Goal: Task Accomplishment & Management: Complete application form

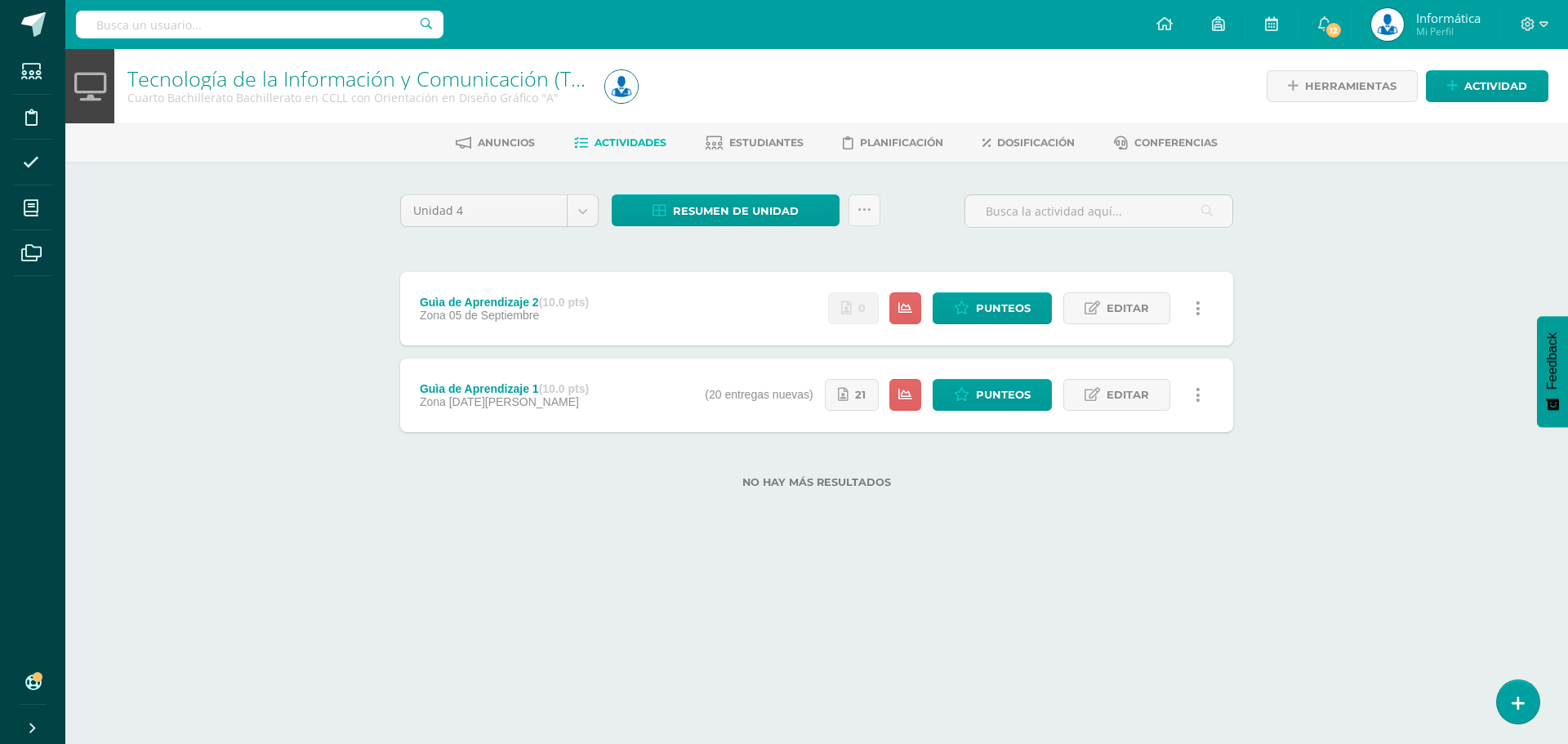
click at [687, 482] on label "No hay más resultados" at bounding box center [816, 482] width 832 height 12
click at [1116, 311] on span "Editar" at bounding box center [1128, 308] width 43 height 31
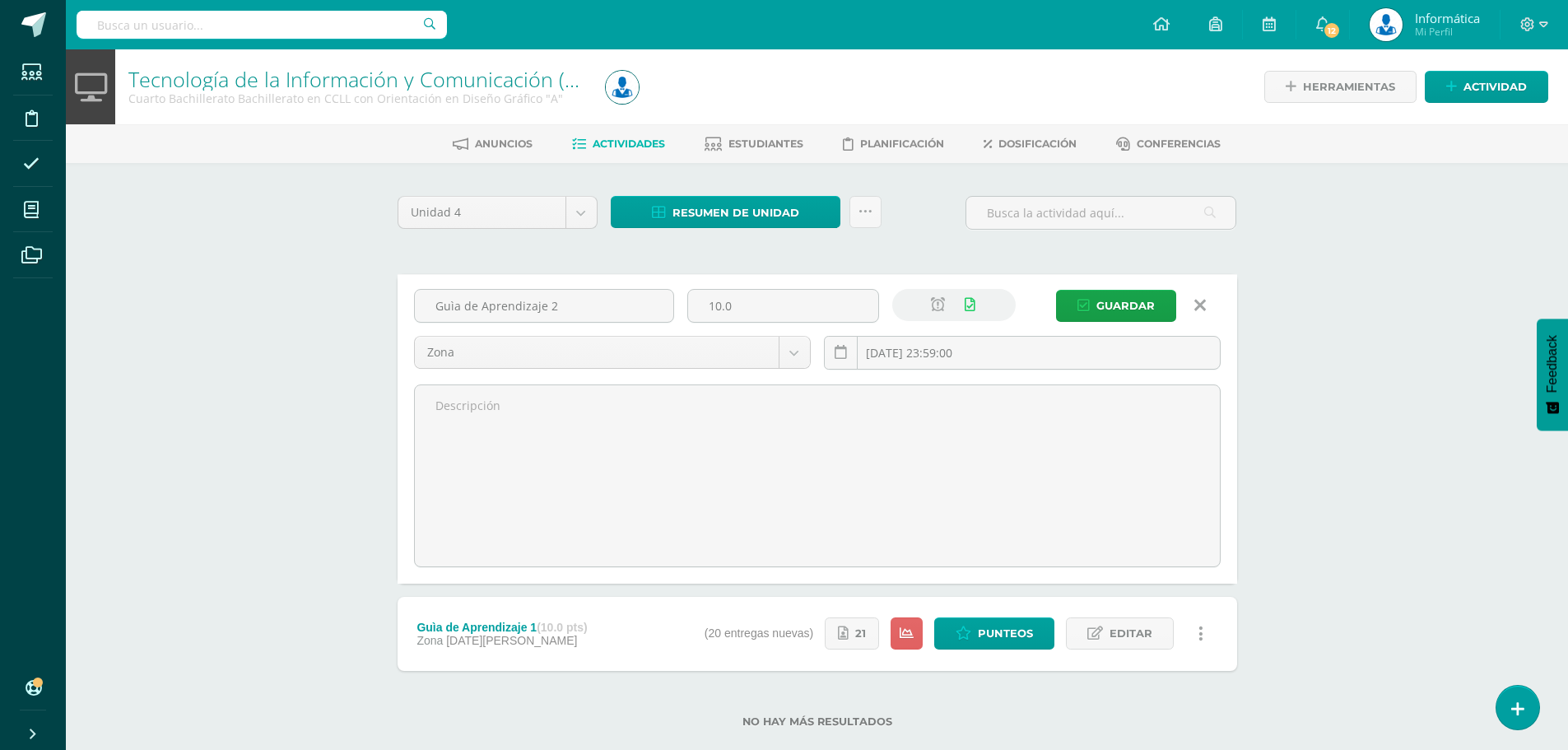
click at [1269, 309] on div "Unidad 4 Unidad 1 Unidad 2 Unidad 3 Unidad 4 Resumen de unidad Descargar como H…" at bounding box center [817, 471] width 905 height 617
click at [1198, 309] on icon at bounding box center [1199, 305] width 11 height 18
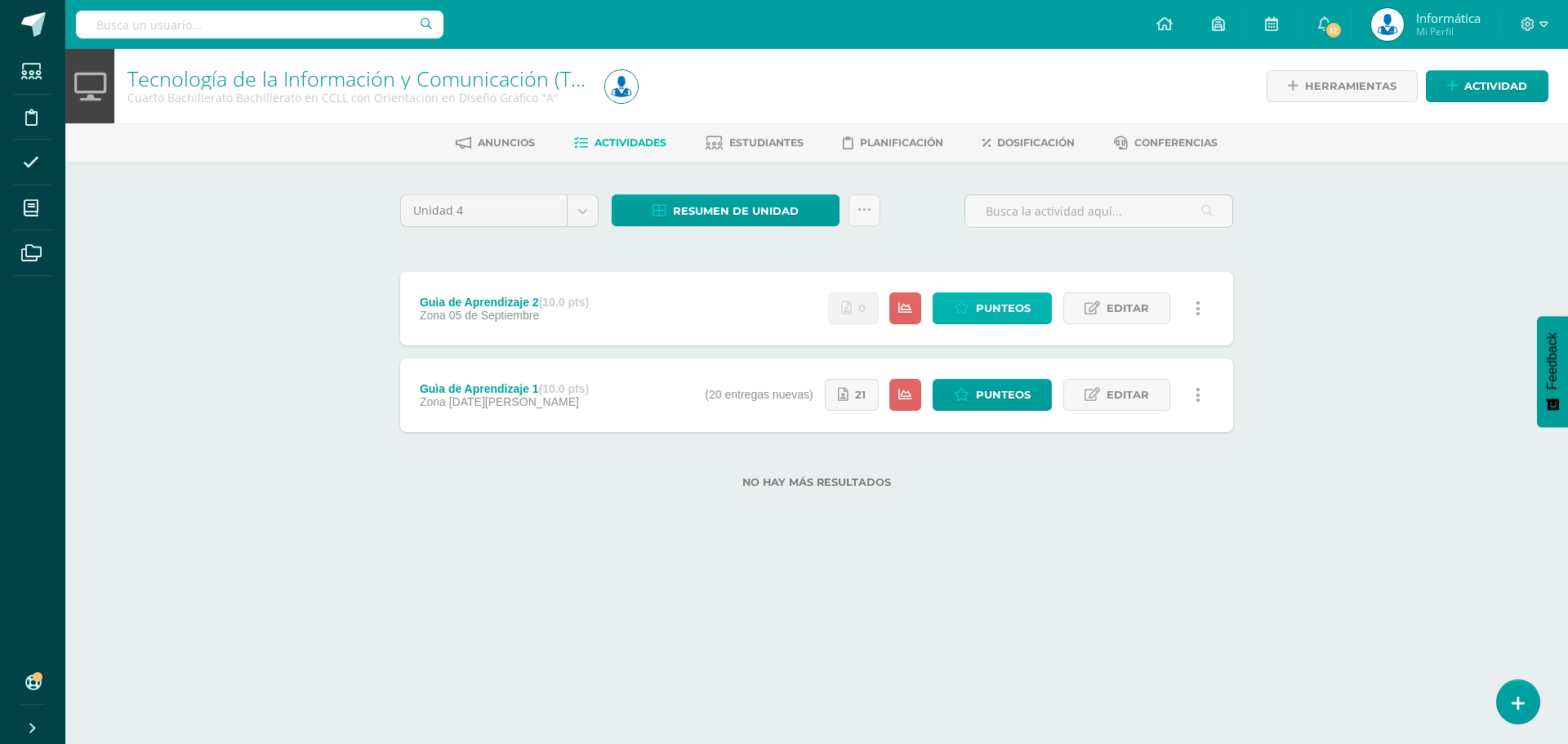
click at [981, 309] on span "Punteos" at bounding box center [1003, 308] width 55 height 31
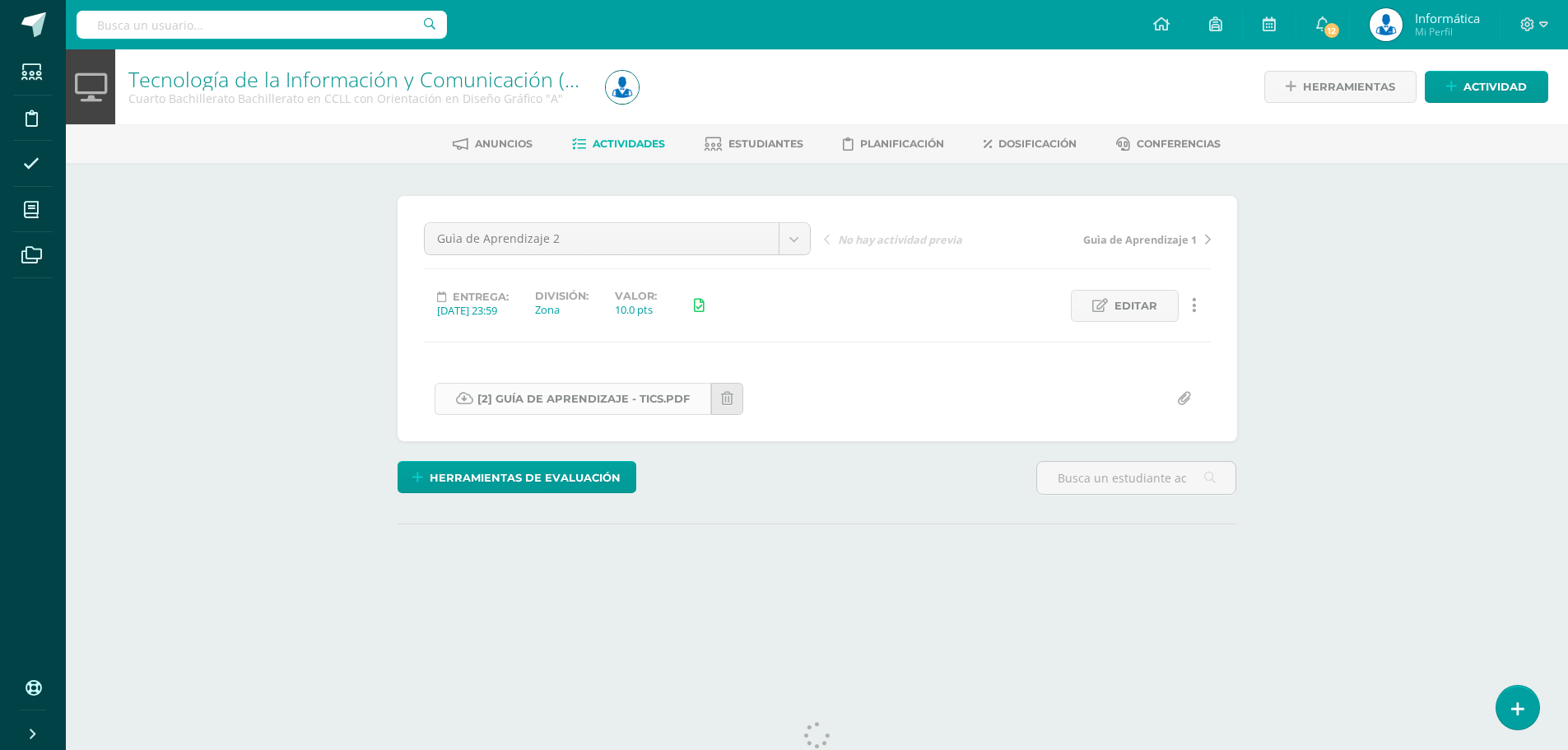
click at [568, 400] on link "[2] Guía de Aprendizaje - Tics.pdf" at bounding box center [573, 399] width 276 height 32
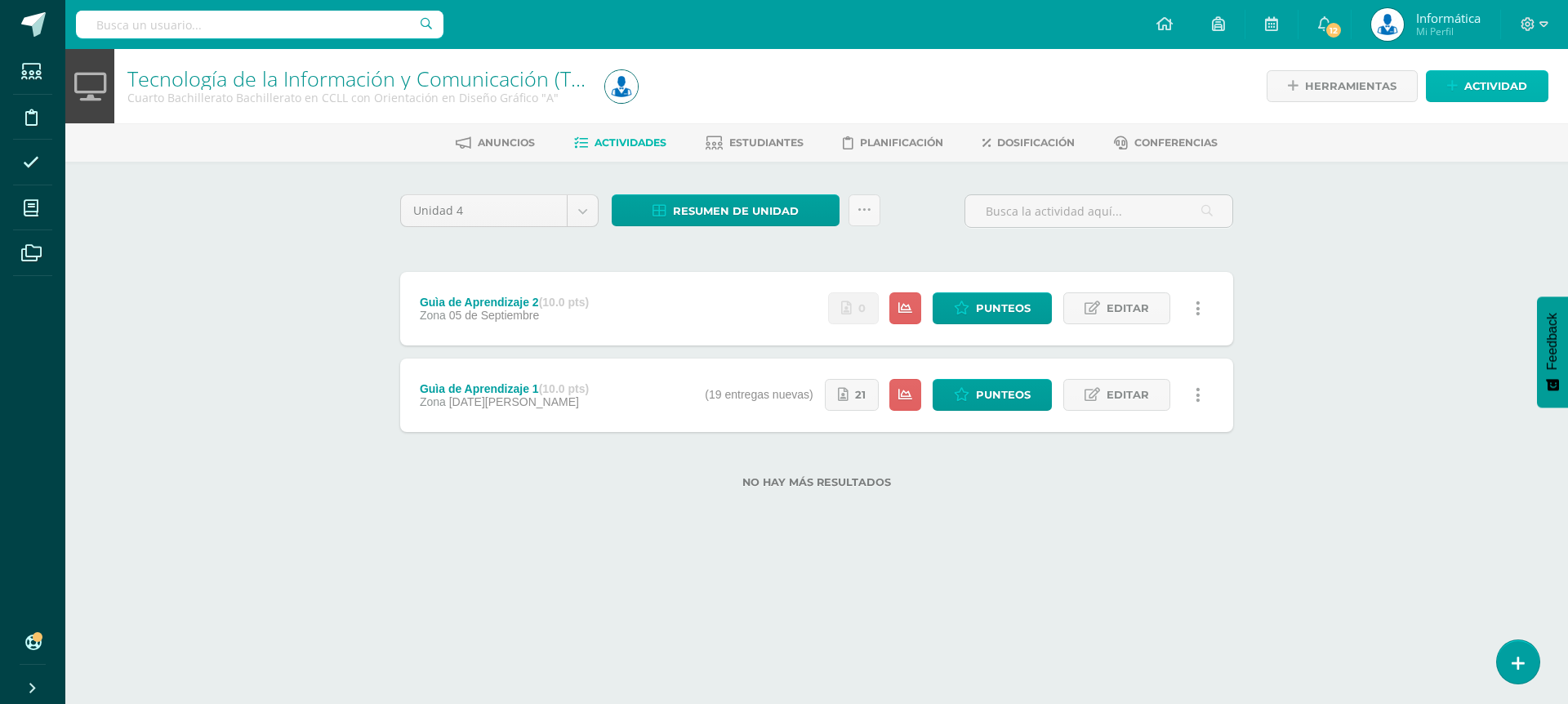
click at [1461, 93] on link "Actividad" at bounding box center [1487, 86] width 122 height 31
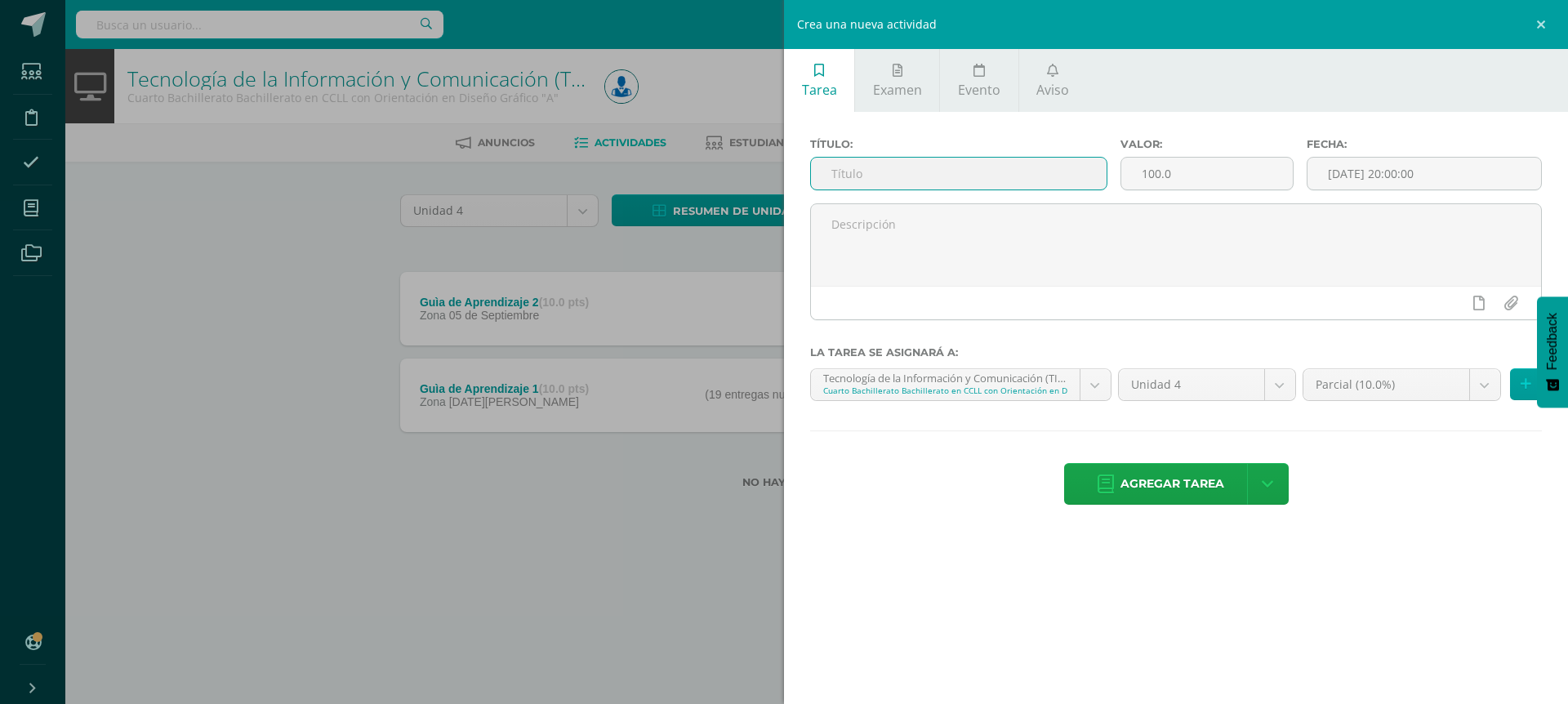
click at [892, 167] on input "text" at bounding box center [958, 173] width 295 height 31
type input "GUÍA DE APRENDIZAJE 3"
